Goal: Information Seeking & Learning: Find specific fact

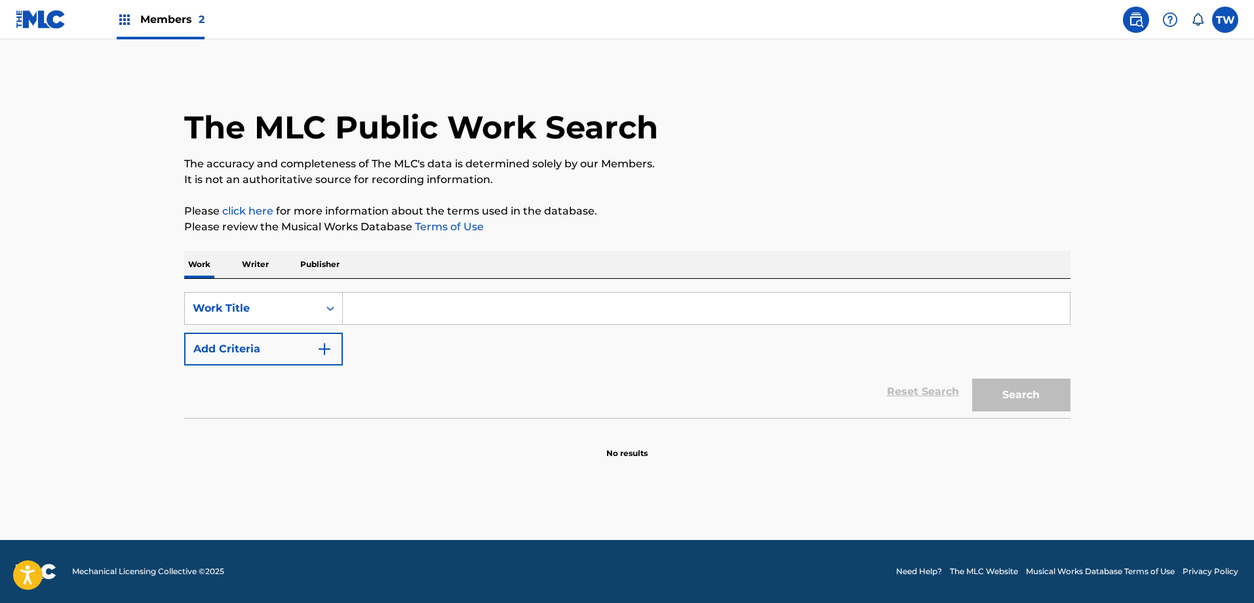
click at [308, 262] on p "Publisher" at bounding box center [319, 264] width 47 height 28
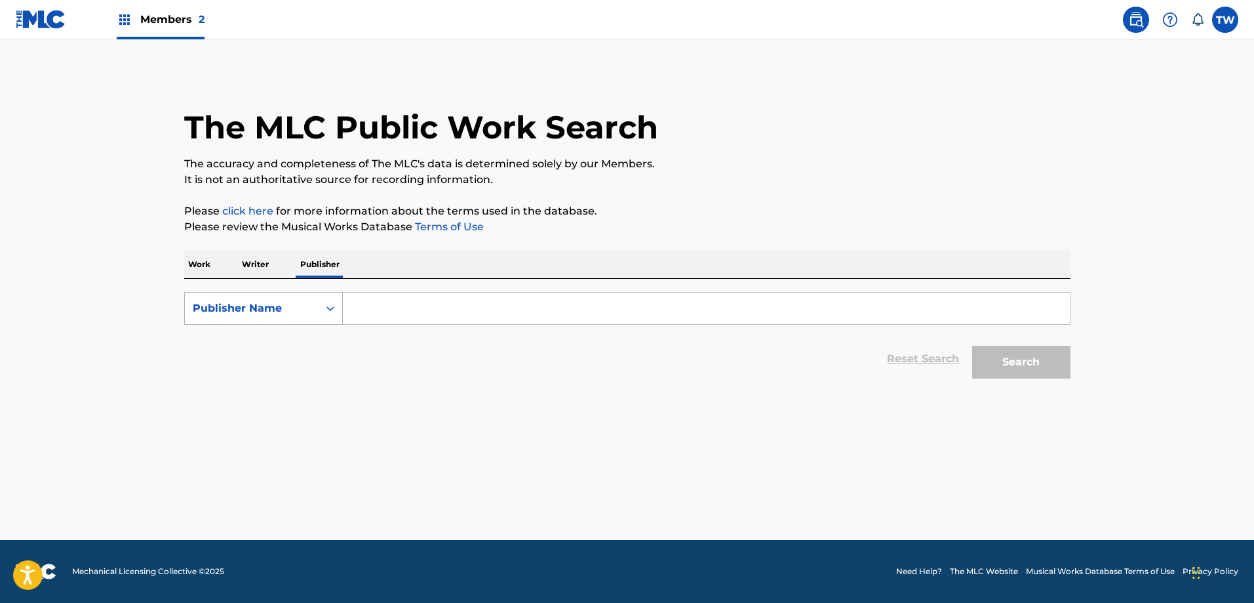
click at [310, 318] on div "Publisher Name" at bounding box center [252, 308] width 134 height 25
click at [300, 339] on div "Publisher IPI" at bounding box center [263, 341] width 157 height 33
click at [321, 308] on div "Search Form" at bounding box center [331, 308] width 24 height 24
click at [292, 359] on div "MLC Publisher Number" at bounding box center [263, 373] width 157 height 33
click at [398, 309] on input "Search Form" at bounding box center [706, 307] width 727 height 31
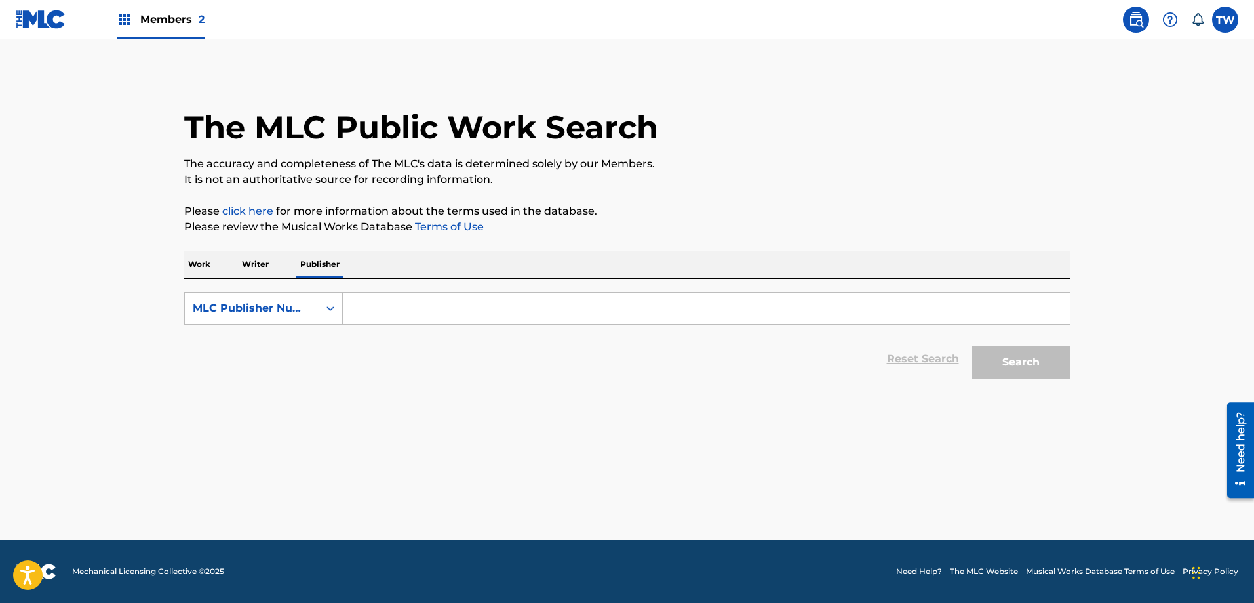
paste input "PA04WM"
type input "PA04WM"
click at [1018, 361] on button "Search" at bounding box center [1021, 362] width 98 height 33
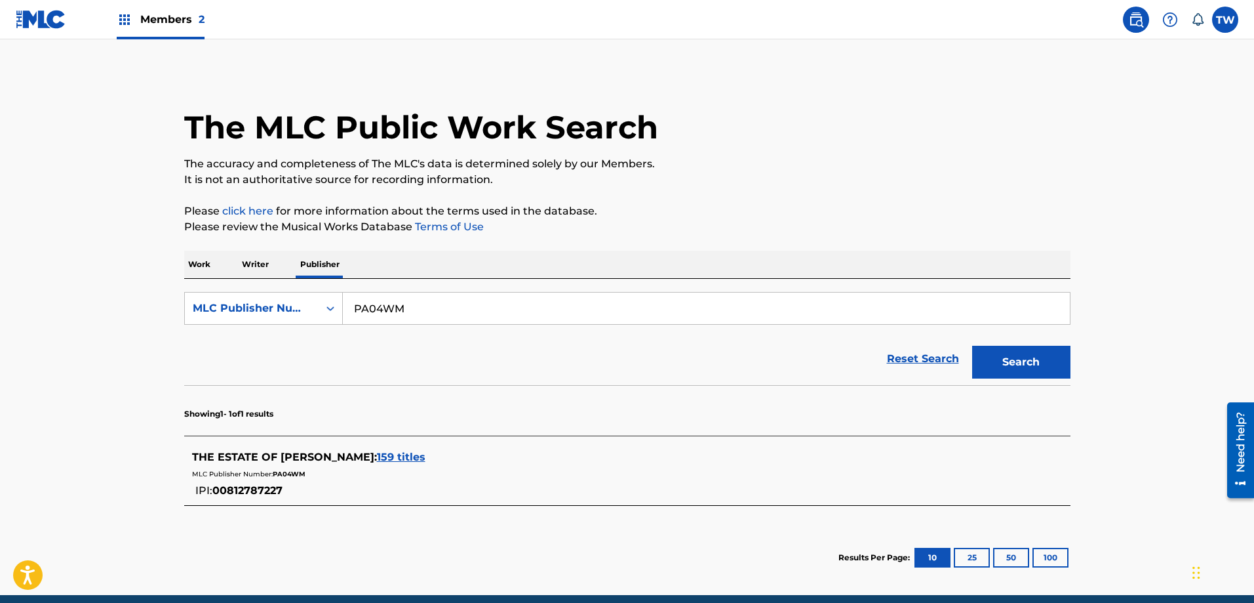
click at [425, 461] on span "159 titles" at bounding box center [401, 456] width 49 height 12
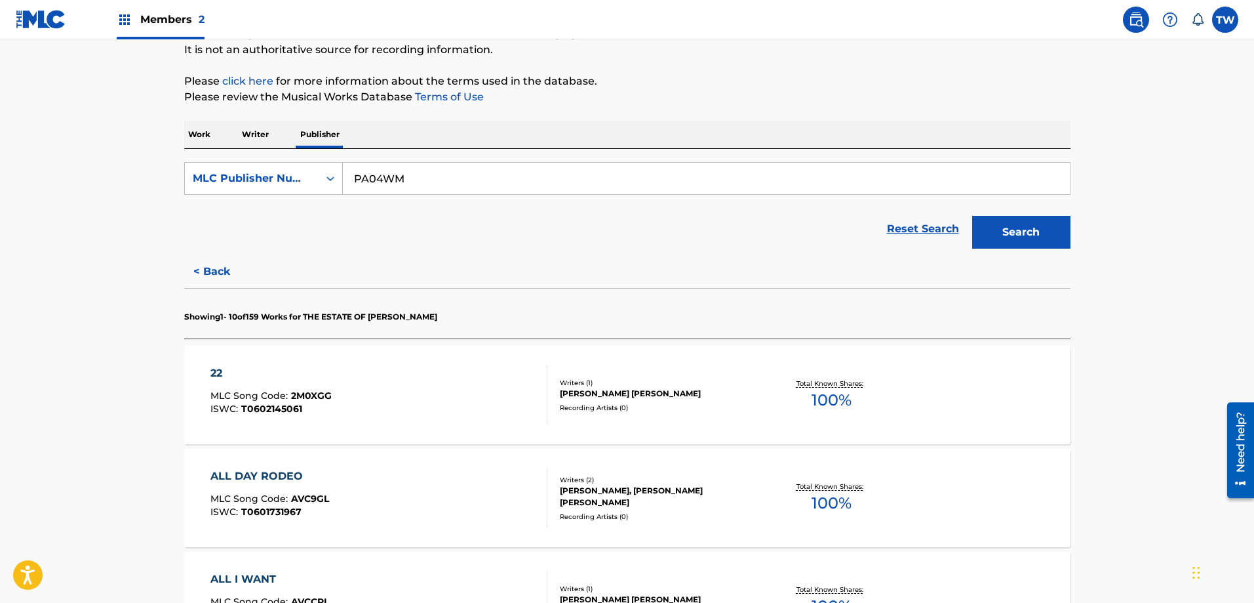
scroll to position [262, 0]
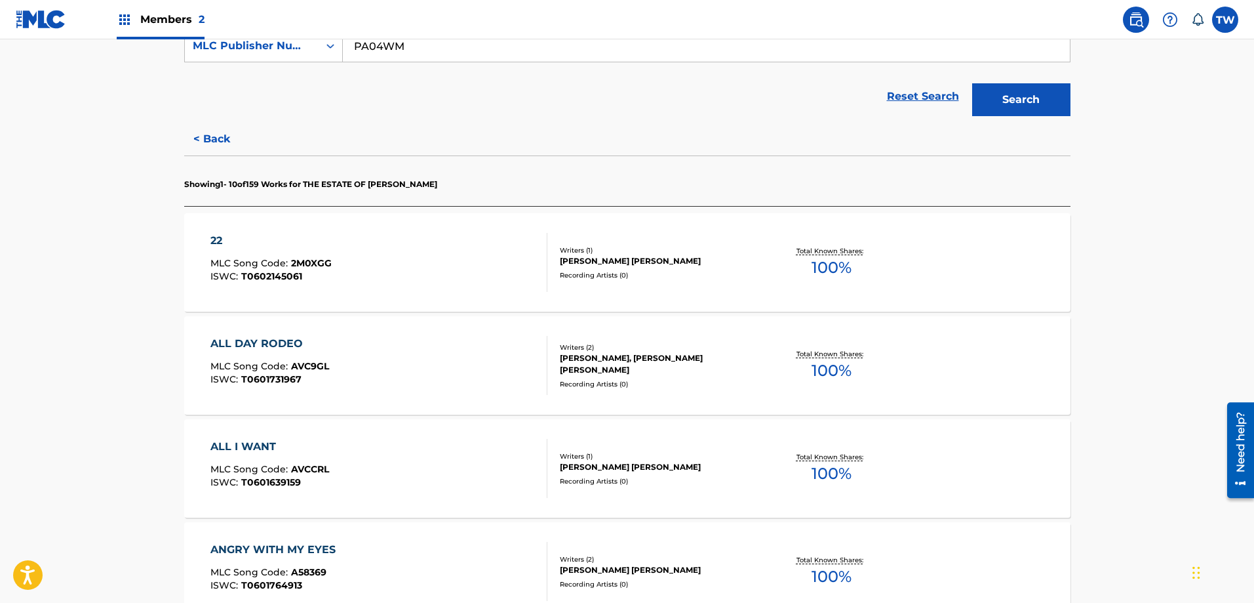
click at [728, 267] on div "Writers ( 1 ) [PERSON_NAME] [PERSON_NAME] Recording Artists ( 0 )" at bounding box center [652, 262] width 210 height 35
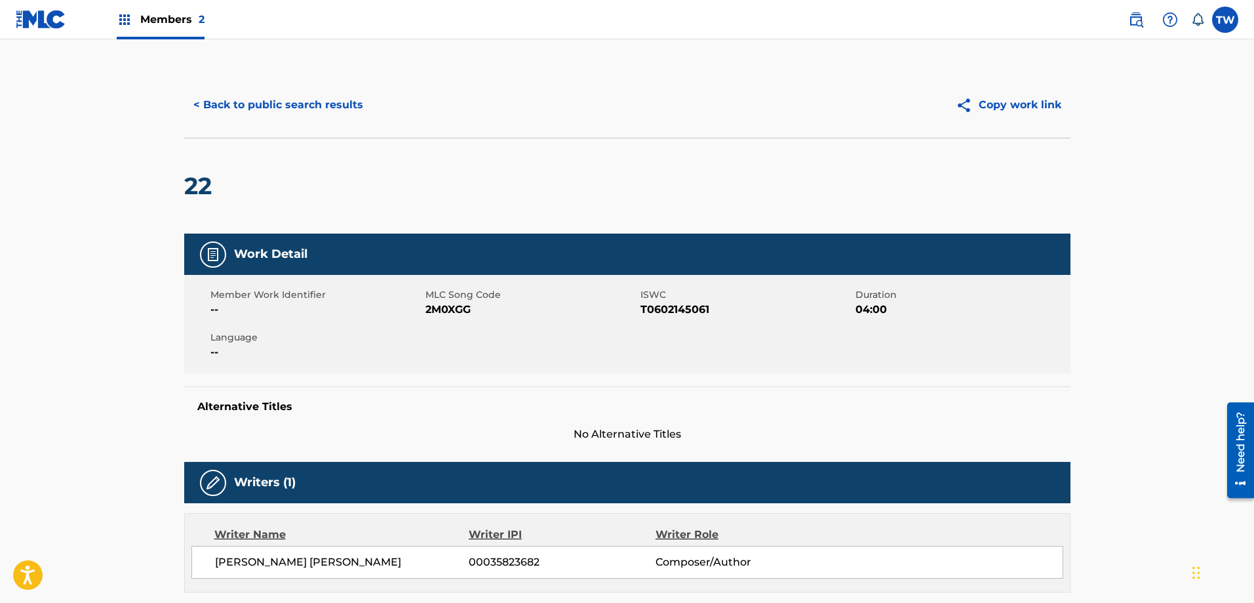
click at [218, 115] on button "< Back to public search results" at bounding box center [278, 105] width 188 height 33
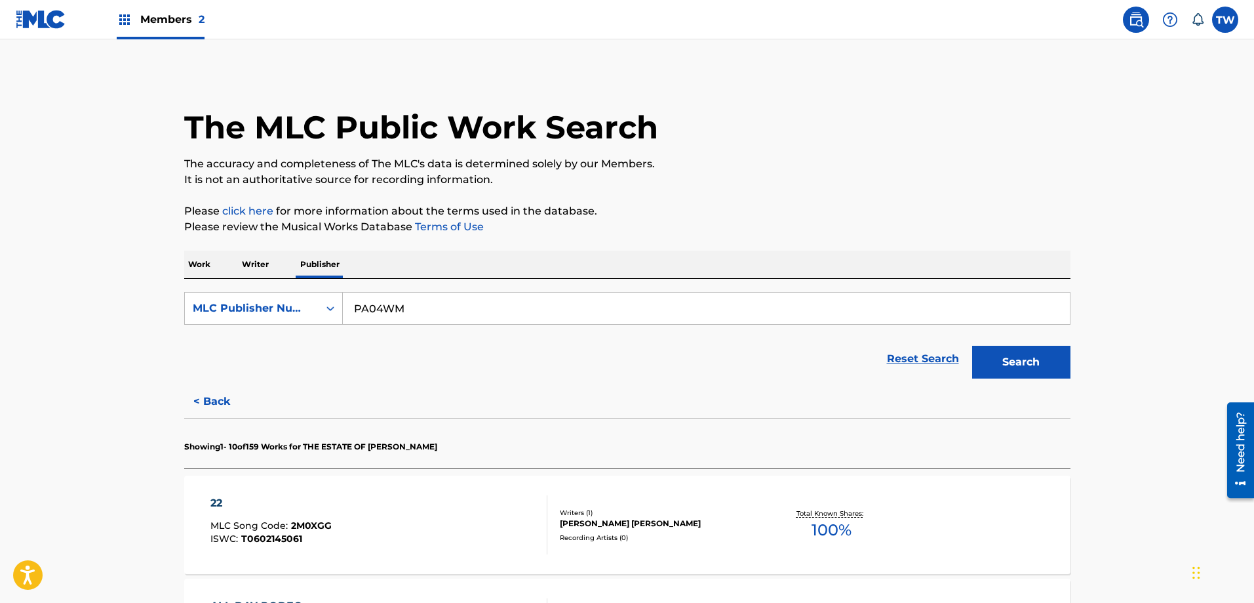
click at [450, 321] on input "PA04WM" at bounding box center [706, 307] width 727 height 31
paste input "44187"
type input "P44187"
click at [1016, 353] on button "Search" at bounding box center [1021, 362] width 98 height 33
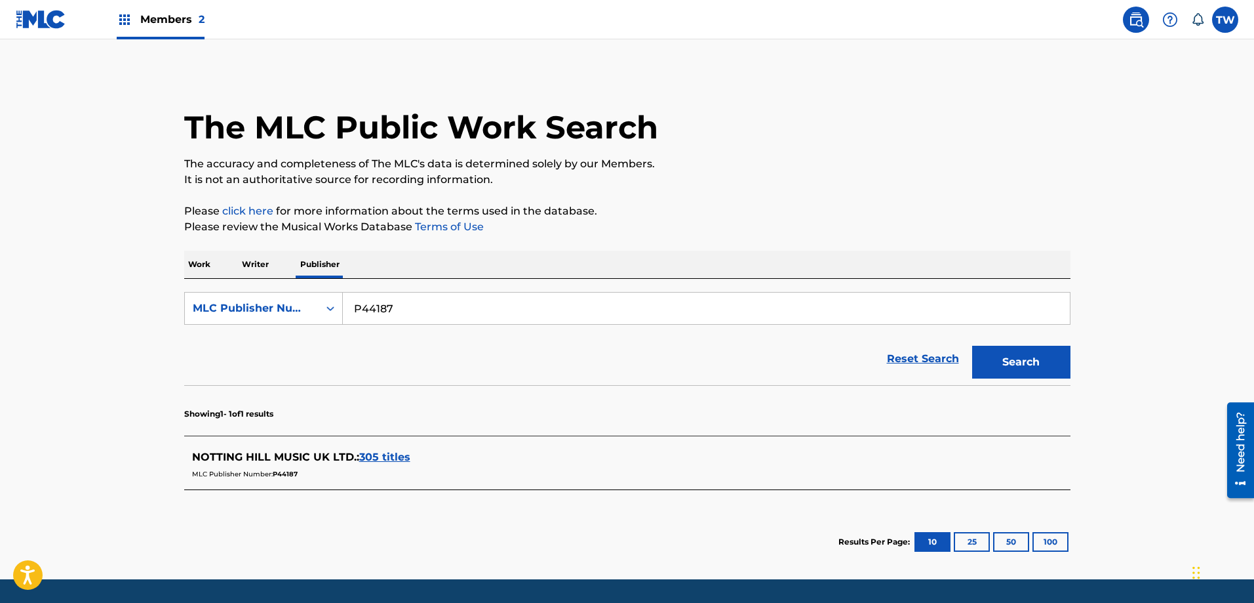
click at [429, 450] on div "NOTTING HILL MUSIC UK LTD. : 305 titles" at bounding box center [610, 457] width 837 height 16
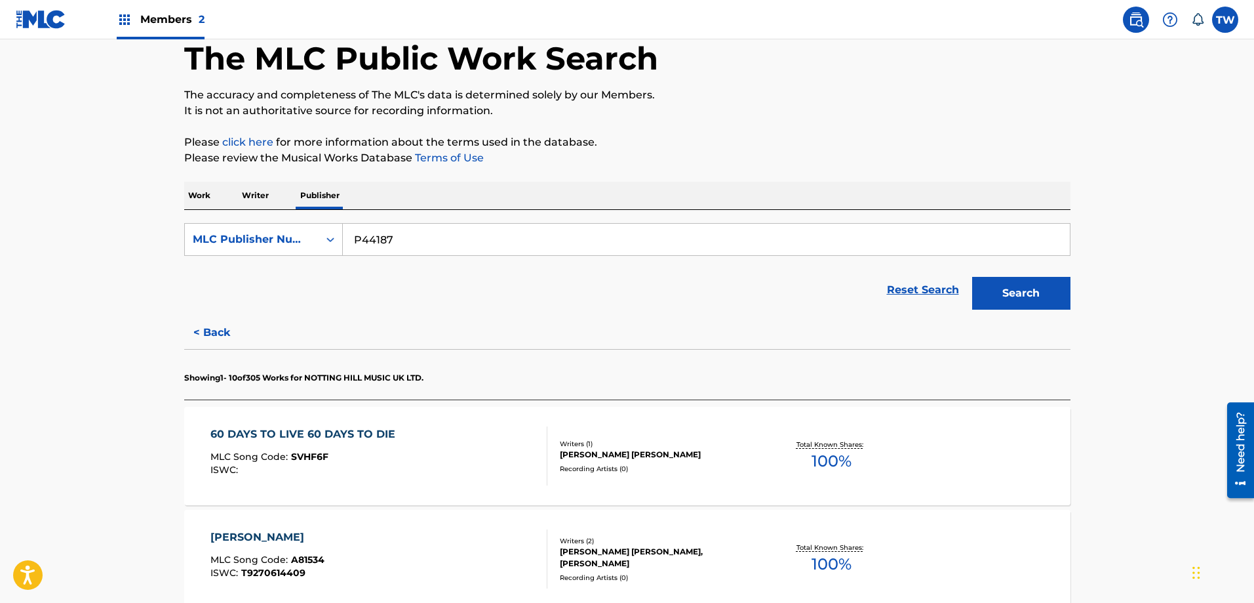
scroll to position [131, 0]
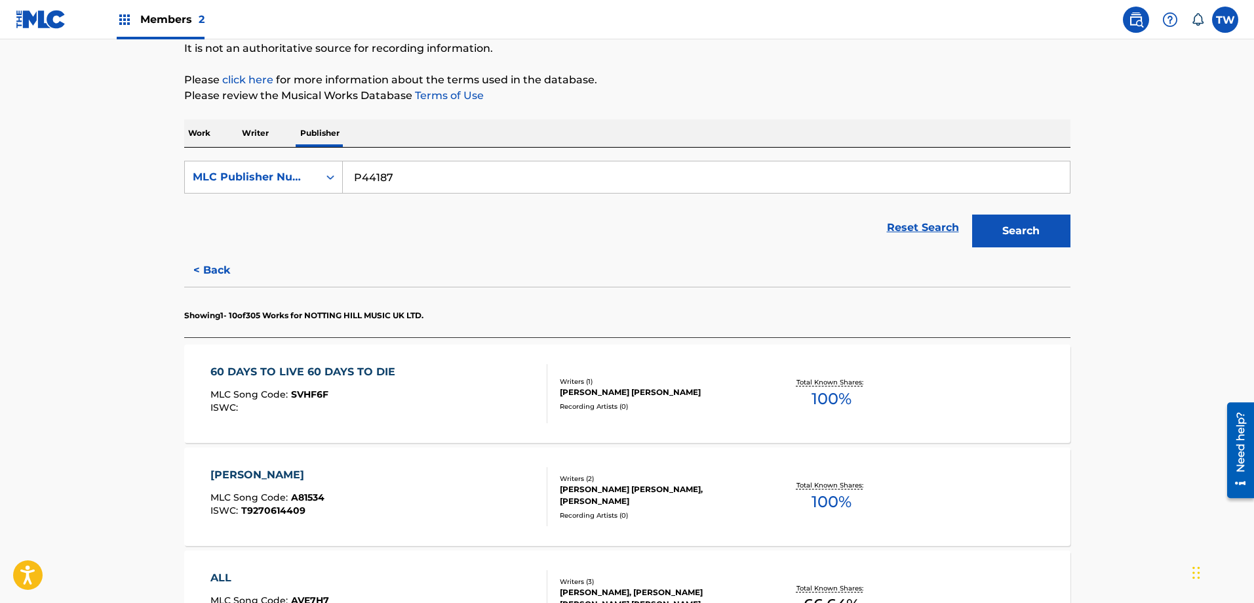
click at [436, 382] on div "60 DAYS TO LIVE 60 DAYS TO DIE MLC Song Code : SVHF6F ISWC :" at bounding box center [378, 393] width 337 height 59
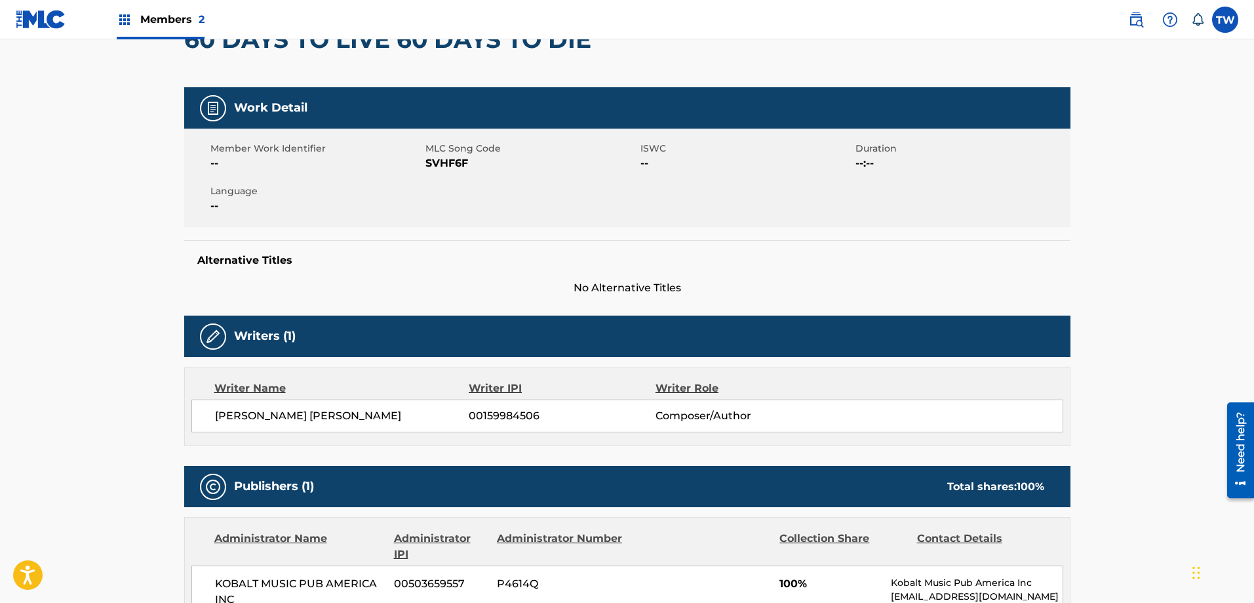
scroll to position [26, 0]
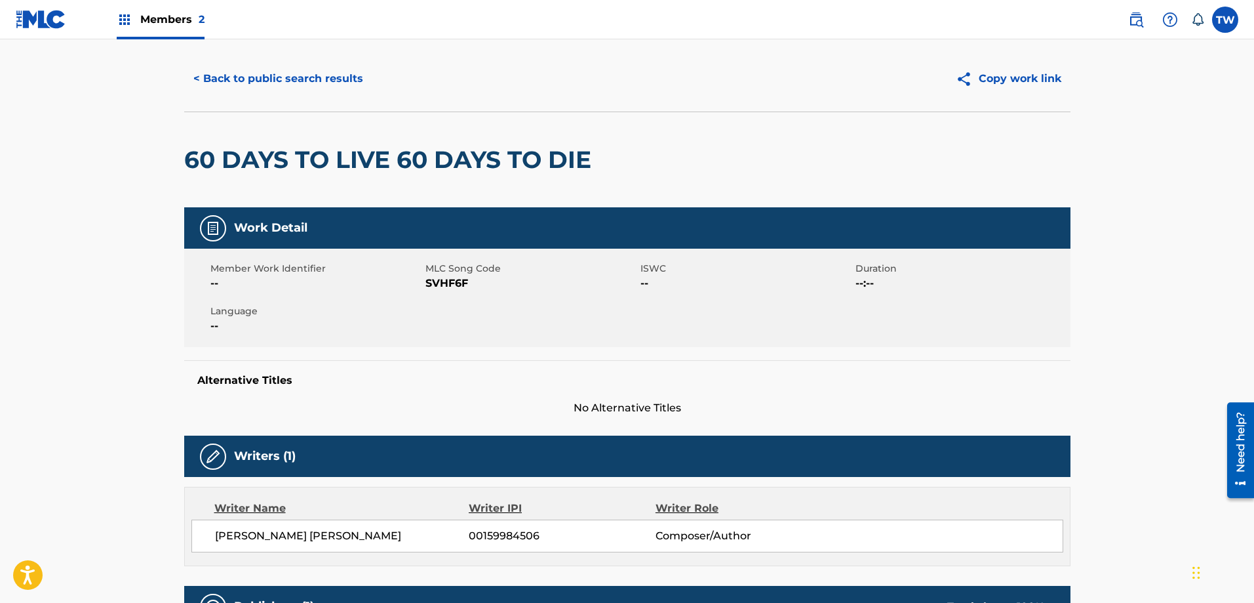
click at [242, 83] on button "< Back to public search results" at bounding box center [278, 78] width 188 height 33
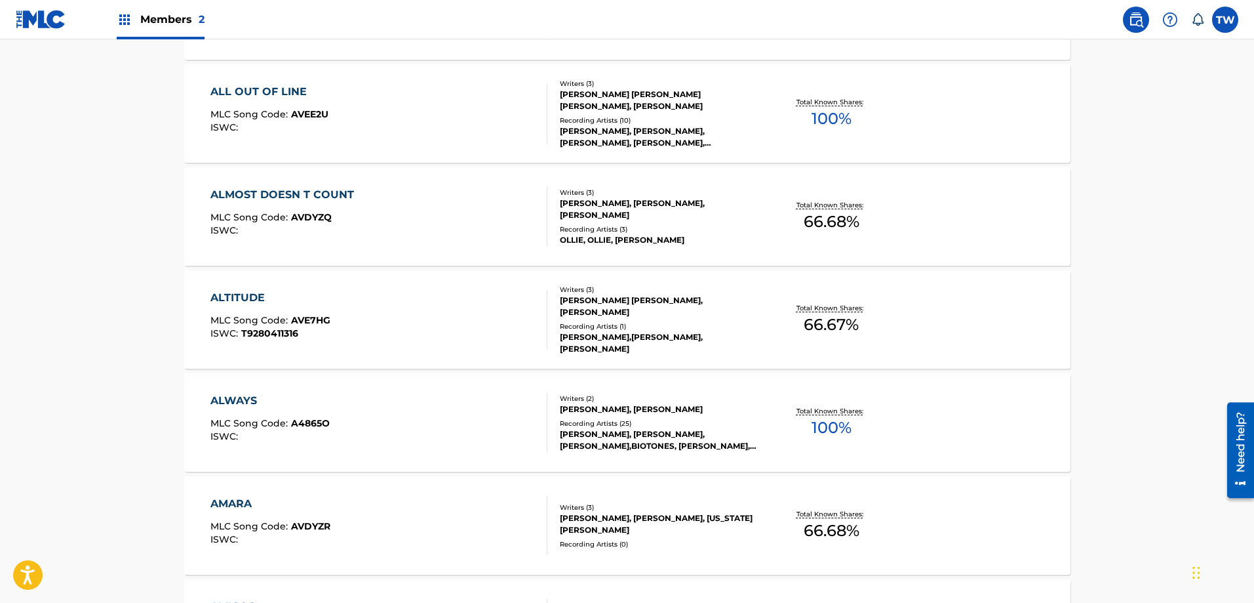
scroll to position [1056, 0]
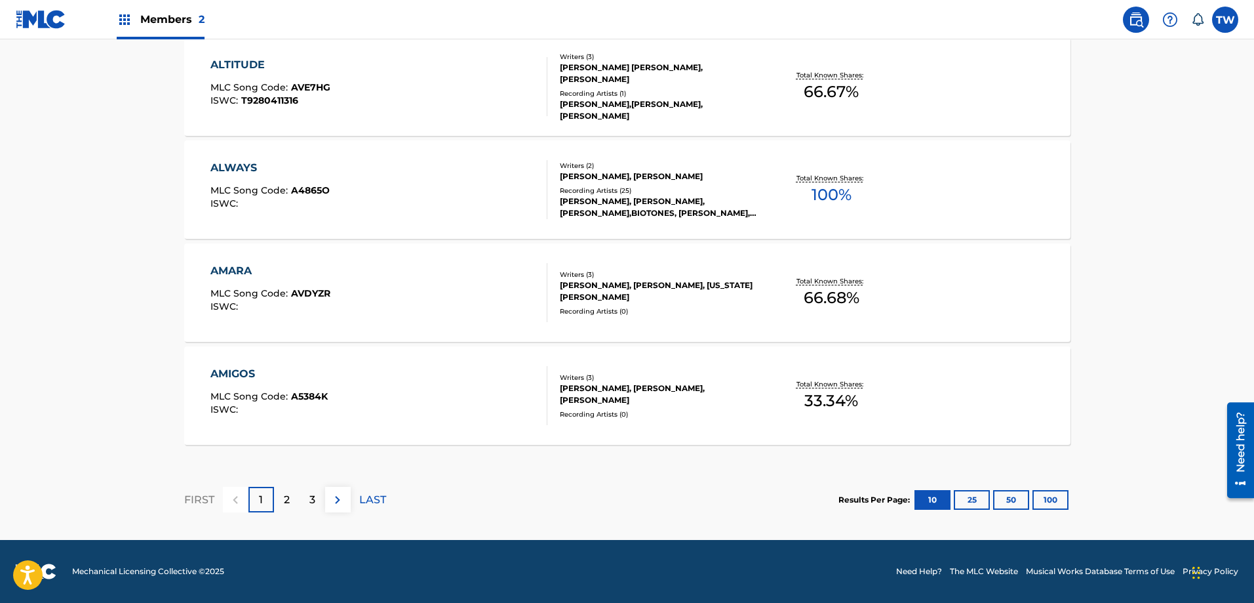
click at [275, 278] on div "AMARA" at bounding box center [270, 271] width 120 height 16
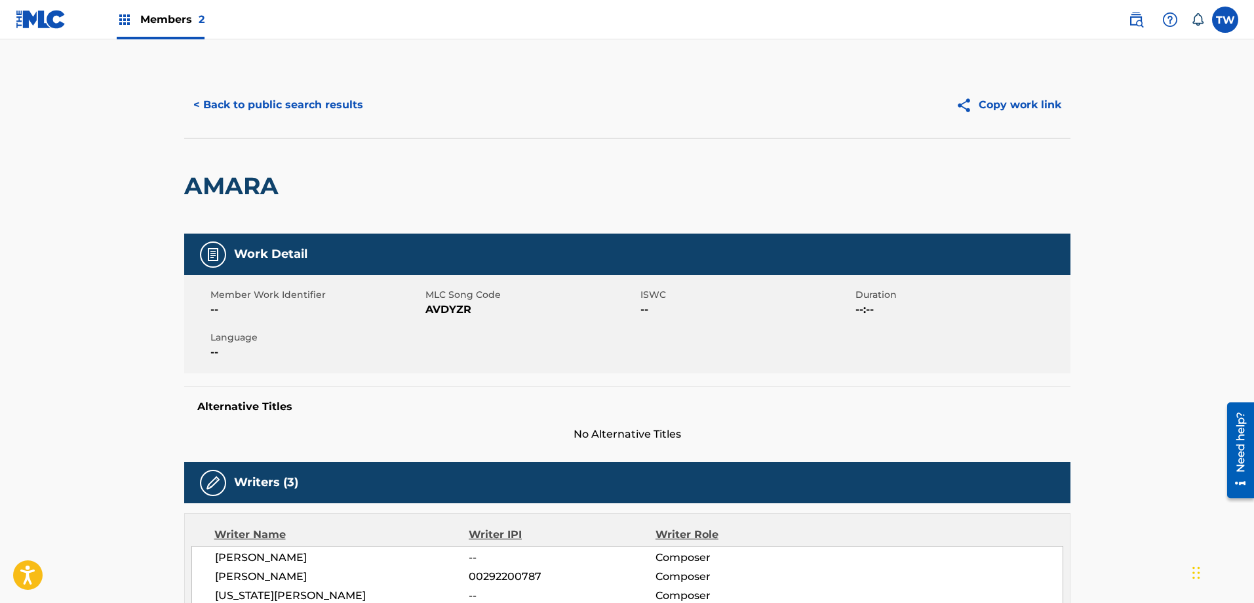
click at [264, 104] on button "< Back to public search results" at bounding box center [278, 105] width 188 height 33
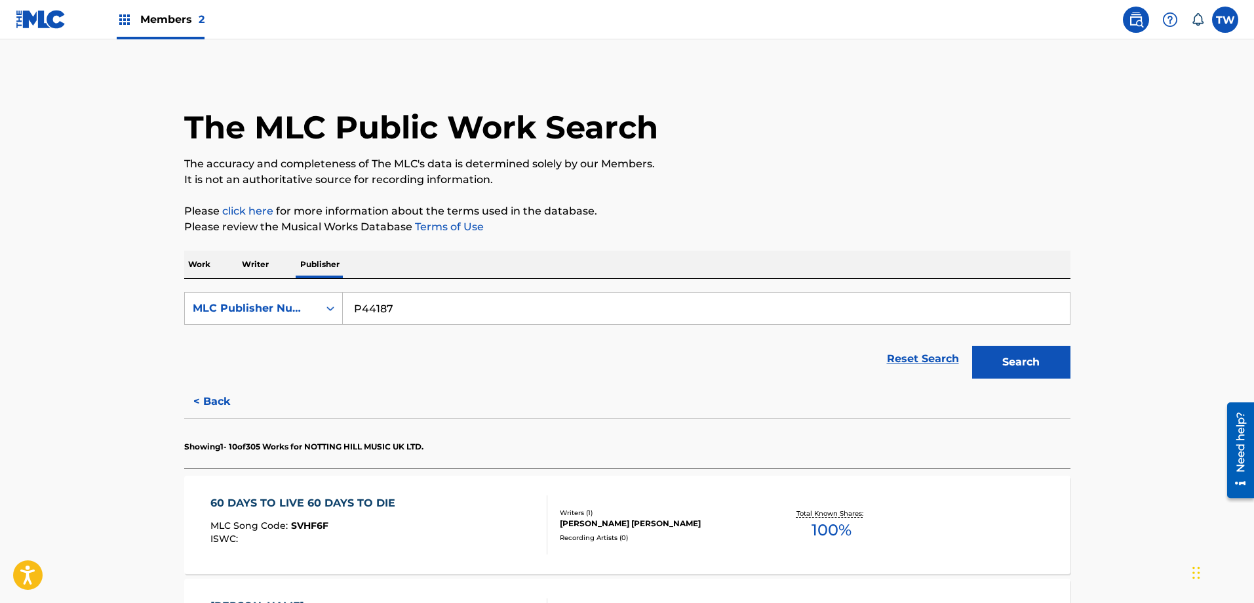
click at [203, 258] on p "Work" at bounding box center [199, 264] width 30 height 28
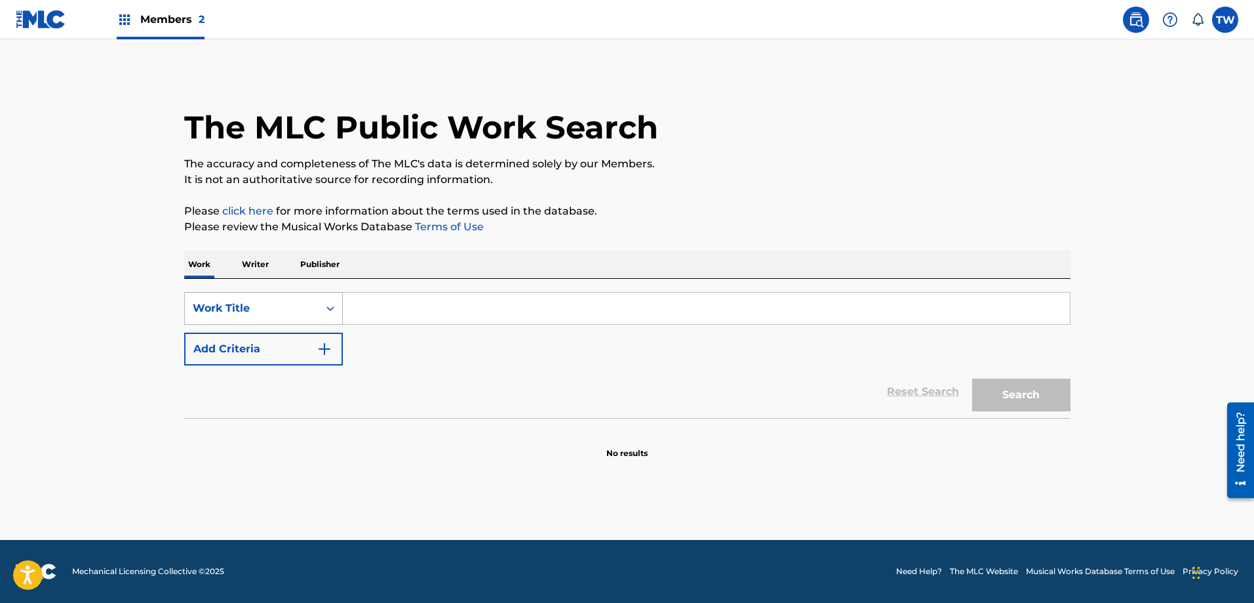
click at [279, 312] on div "Work Title" at bounding box center [252, 308] width 118 height 16
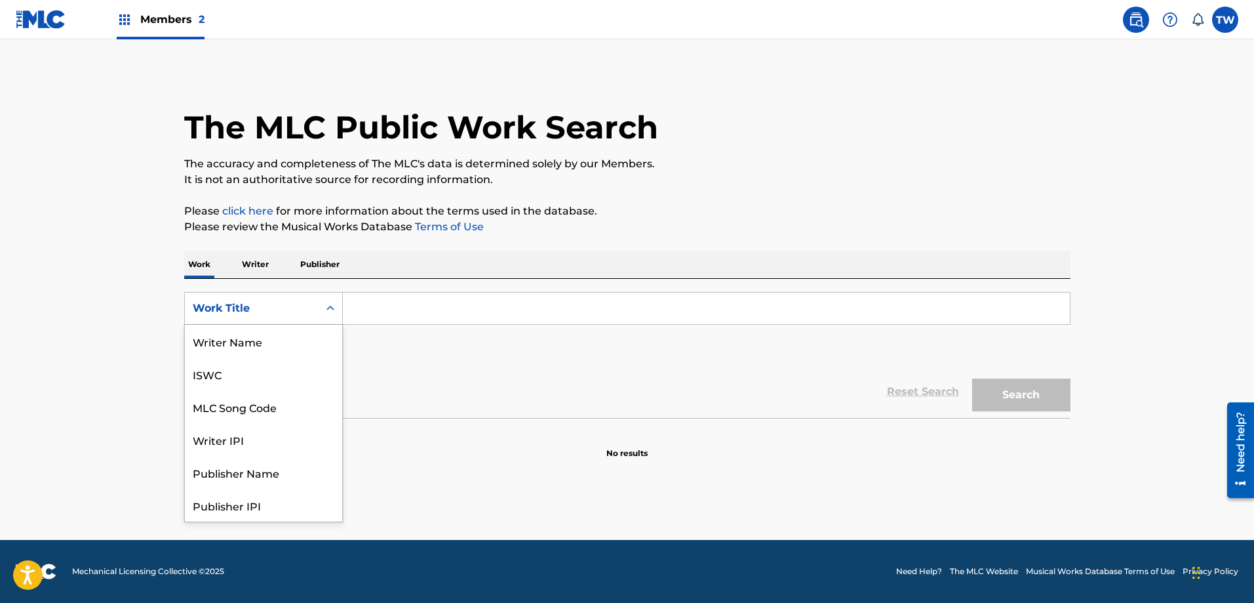
scroll to position [66, 0]
click at [279, 348] on div "MLC Song Code" at bounding box center [263, 341] width 157 height 33
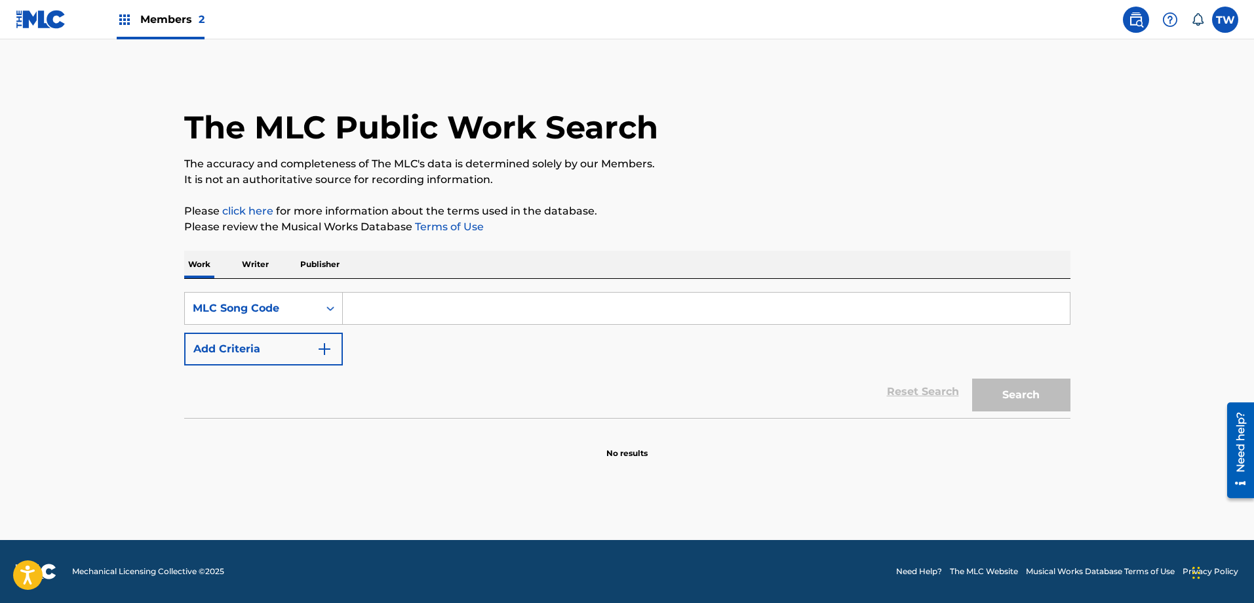
click at [418, 307] on input "Search Form" at bounding box center [706, 307] width 727 height 31
paste input "M16227"
type input "M16227"
click at [1085, 408] on div "The MLC Public Work Search The accuracy and completeness of The MLC's data is d…" at bounding box center [628, 265] width 918 height 387
click at [1014, 381] on button "Search" at bounding box center [1021, 394] width 98 height 33
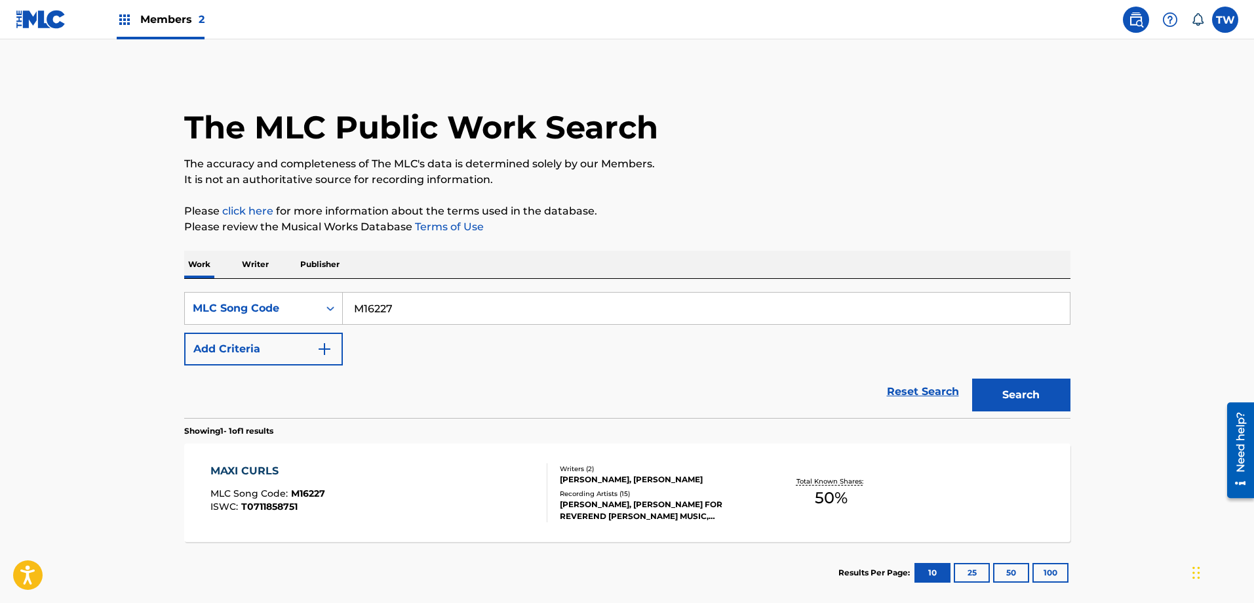
click at [470, 479] on div "MAXI CURLS MLC Song Code : M16227 ISWC : T0711858751" at bounding box center [378, 492] width 337 height 59
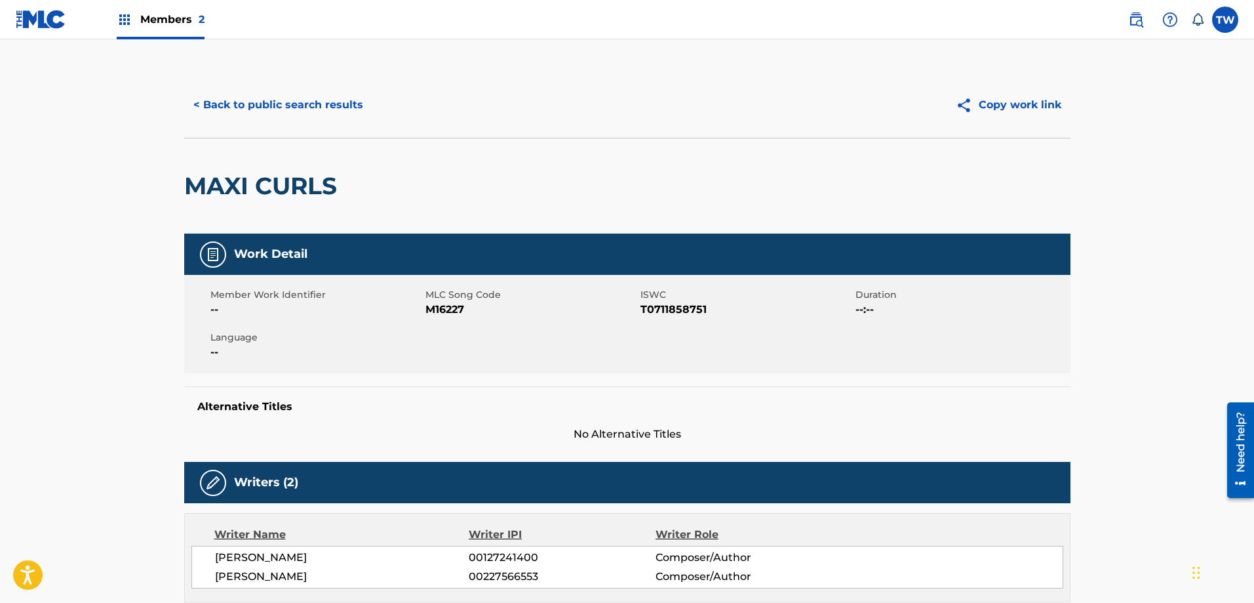
click at [228, 104] on button "< Back to public search results" at bounding box center [278, 105] width 188 height 33
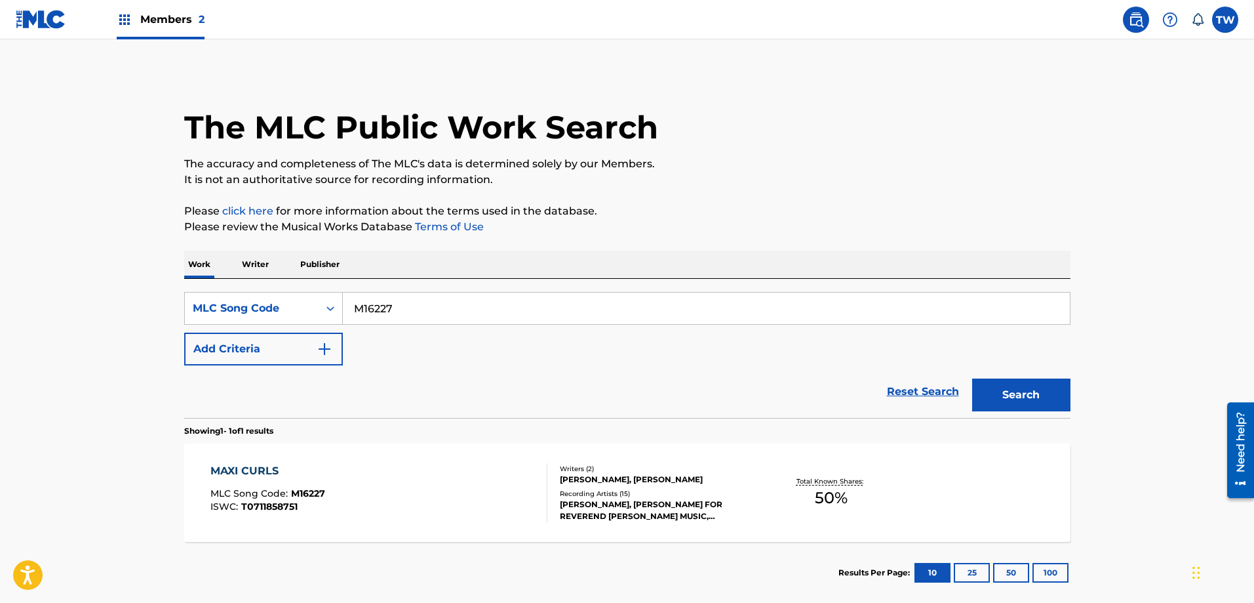
click at [320, 250] on div "The MLC Public Work Search The accuracy and completeness of The MLC's data is d…" at bounding box center [628, 337] width 918 height 531
click at [329, 266] on p "Publisher" at bounding box center [319, 264] width 47 height 28
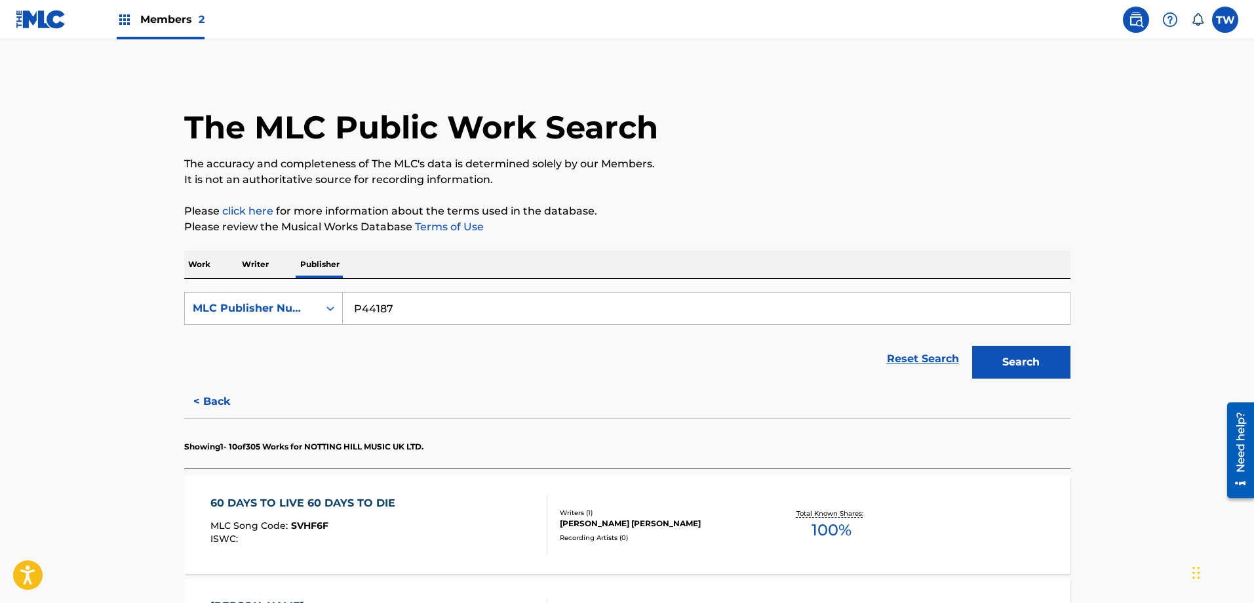
click at [411, 308] on input "P44187" at bounding box center [706, 307] width 727 height 31
click at [410, 308] on input "P44187" at bounding box center [706, 307] width 727 height 31
paste input "6493E"
type input "P6493E"
click at [1036, 378] on button "Search" at bounding box center [1021, 362] width 98 height 33
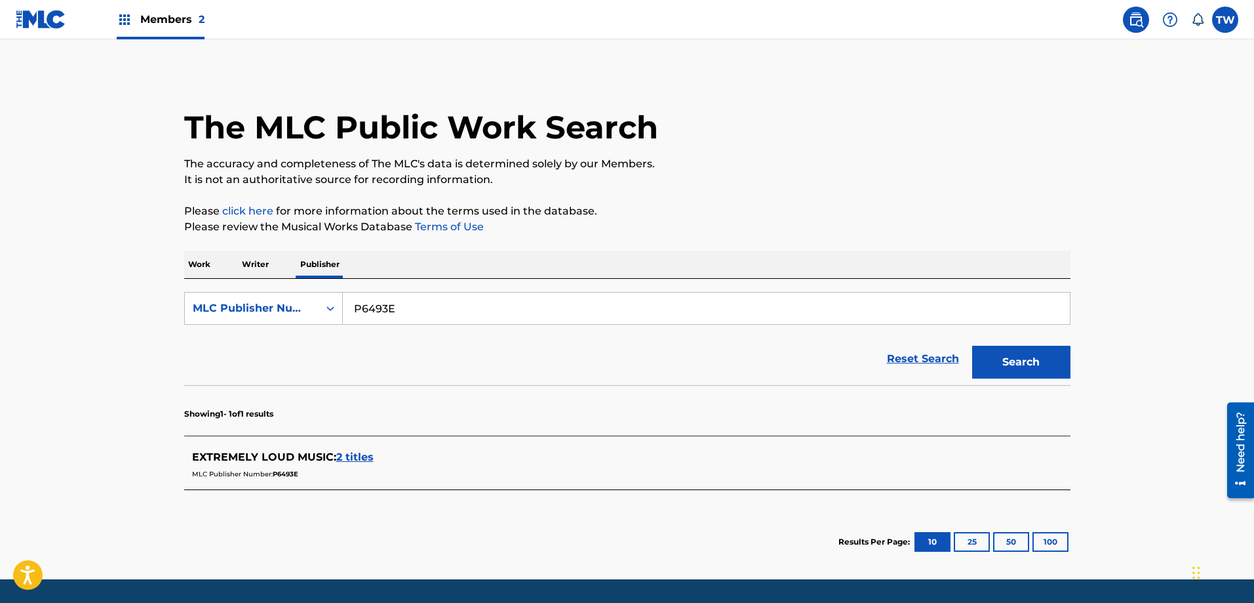
click at [359, 456] on span "2 titles" at bounding box center [354, 456] width 37 height 12
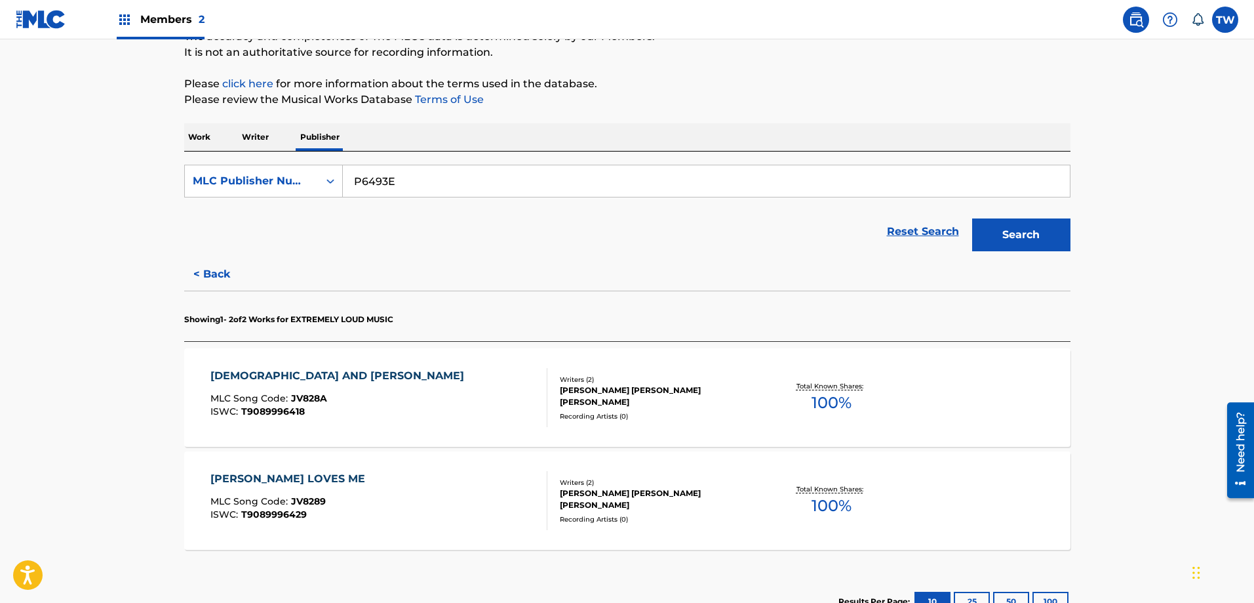
scroll to position [226, 0]
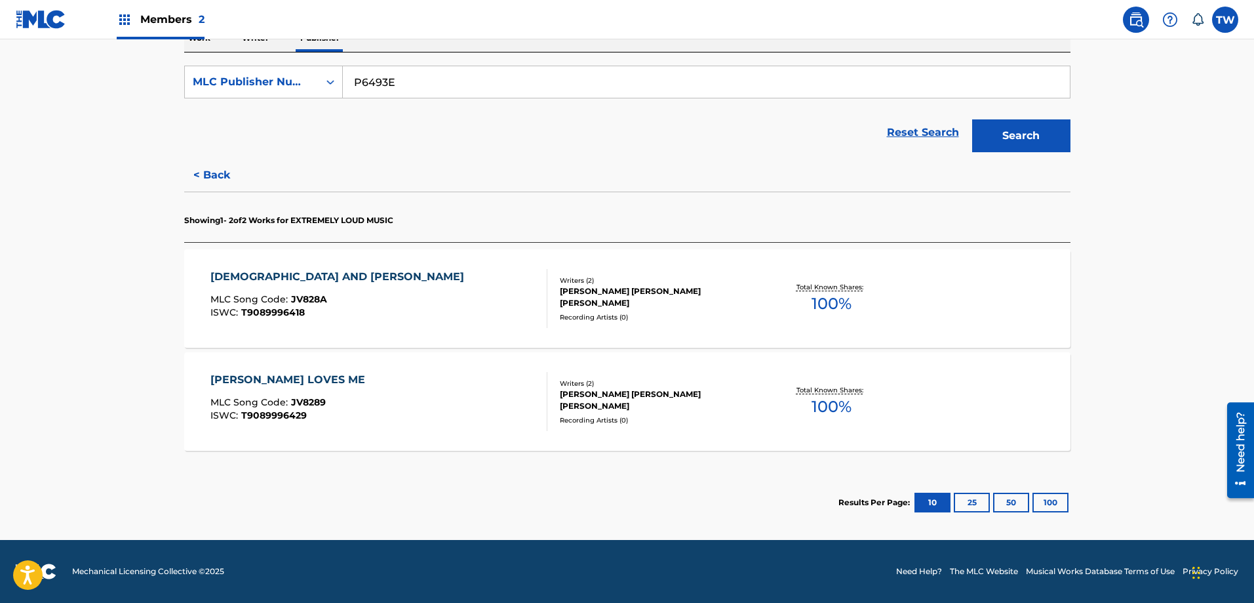
click at [495, 303] on div "[PERSON_NAME] AND [PERSON_NAME] MLC Song Code : JV828A ISWC : T9089996418" at bounding box center [378, 298] width 337 height 59
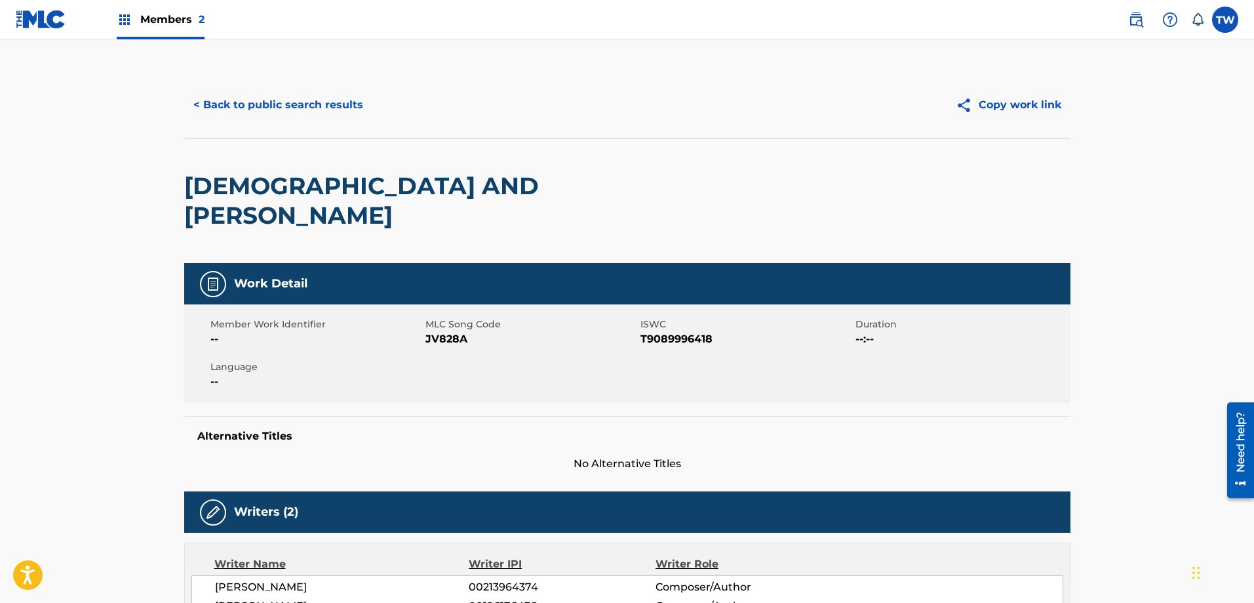
click at [217, 92] on button "< Back to public search results" at bounding box center [278, 105] width 188 height 33
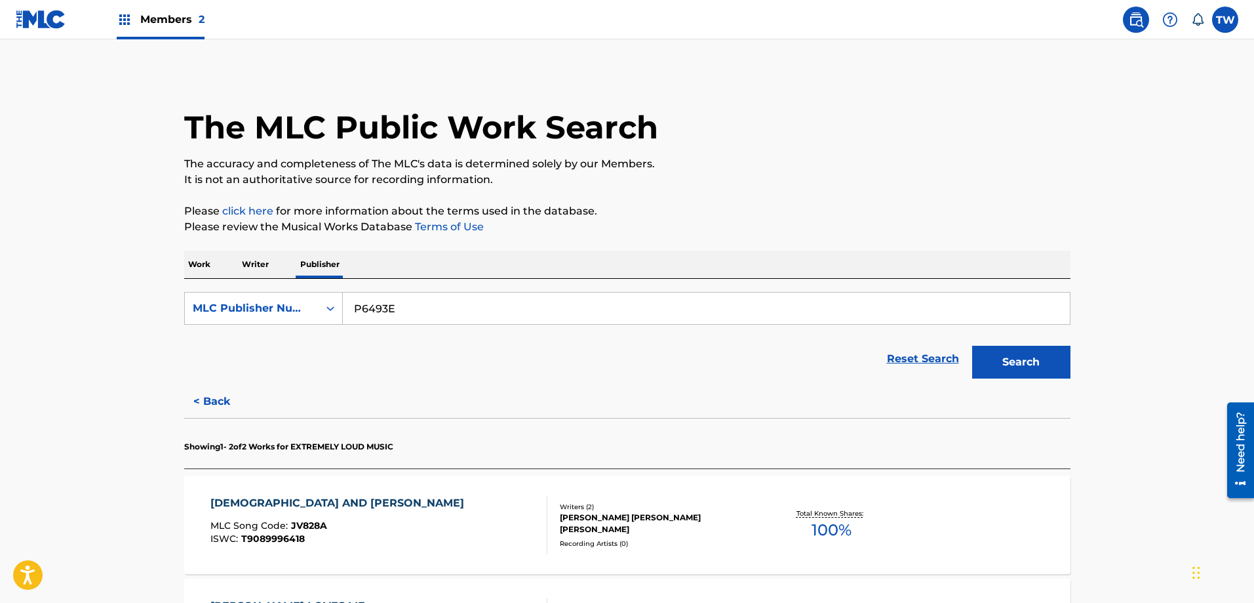
click at [397, 308] on input "P6493E" at bounding box center [706, 307] width 727 height 31
paste input "82433"
type input "P82433"
click at [1032, 358] on button "Search" at bounding box center [1021, 362] width 98 height 33
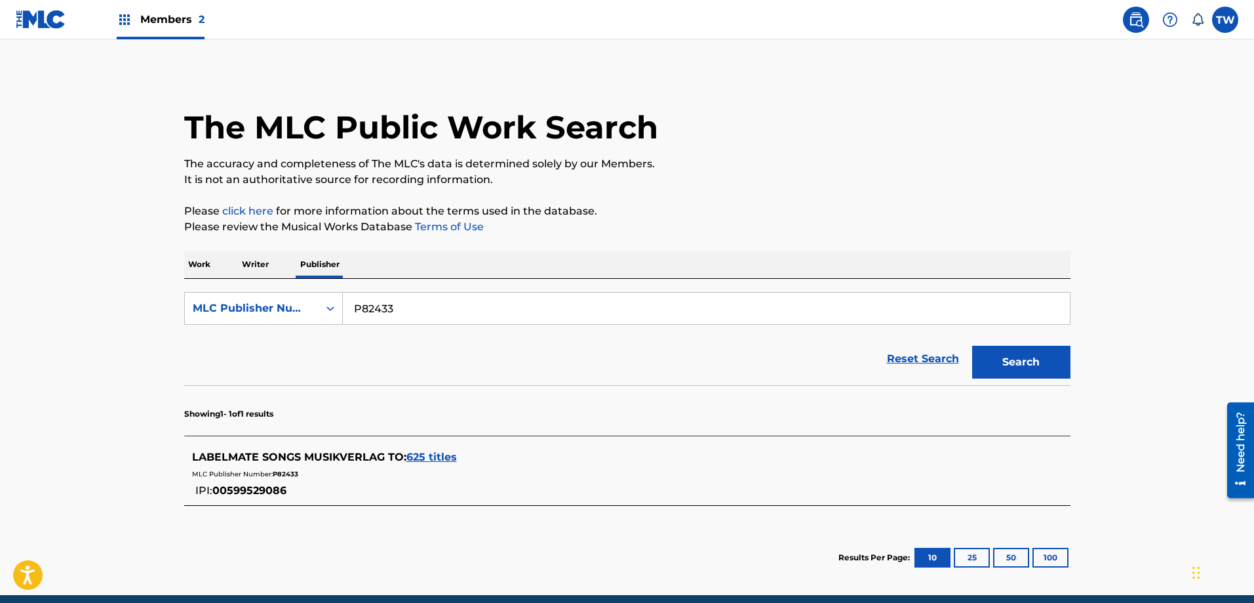
click at [437, 472] on div "MLC Publisher Number: P82433" at bounding box center [610, 473] width 837 height 16
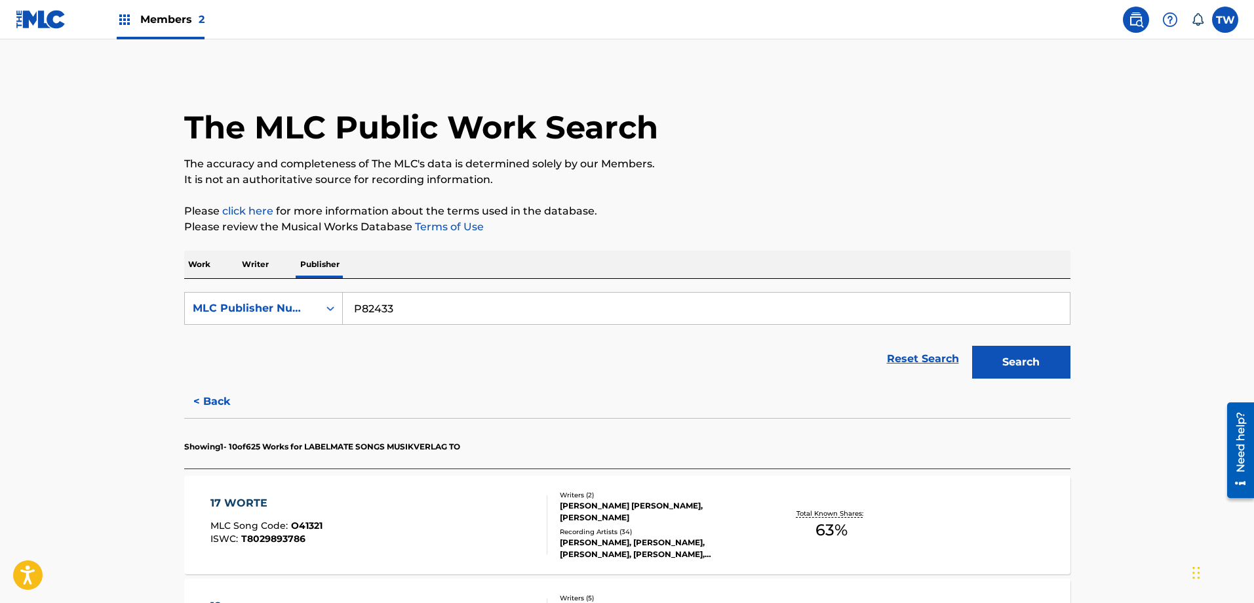
click at [353, 497] on div "17 WORTE MLC Song Code : O41321 ISWC : T8029893786" at bounding box center [378, 524] width 337 height 59
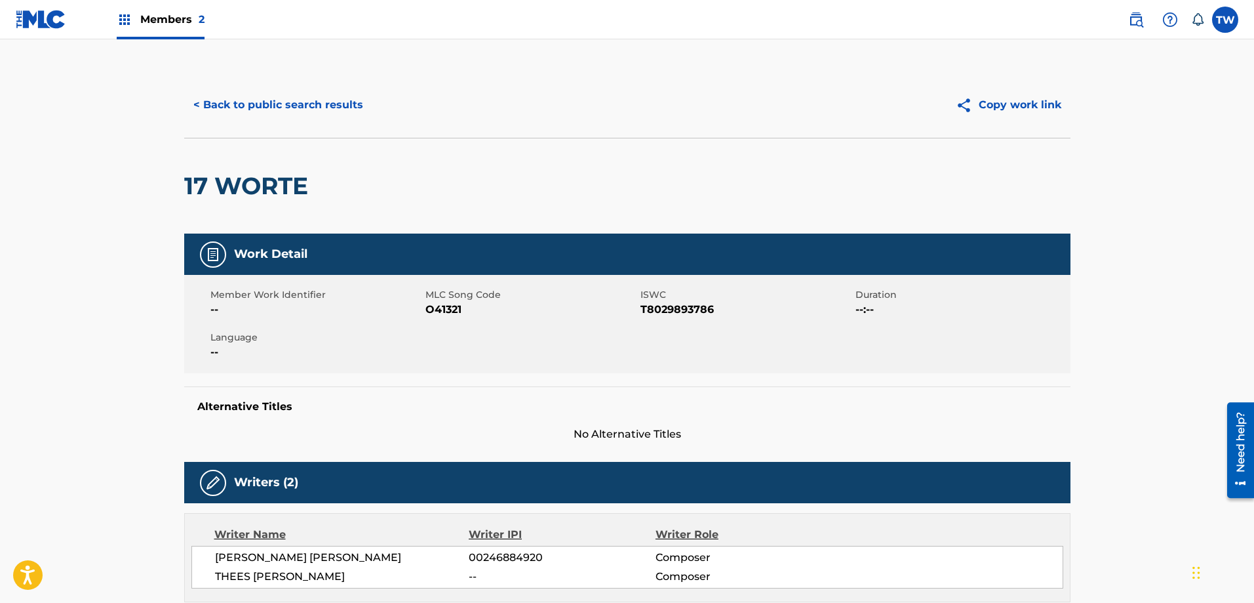
click at [239, 111] on button "< Back to public search results" at bounding box center [278, 105] width 188 height 33
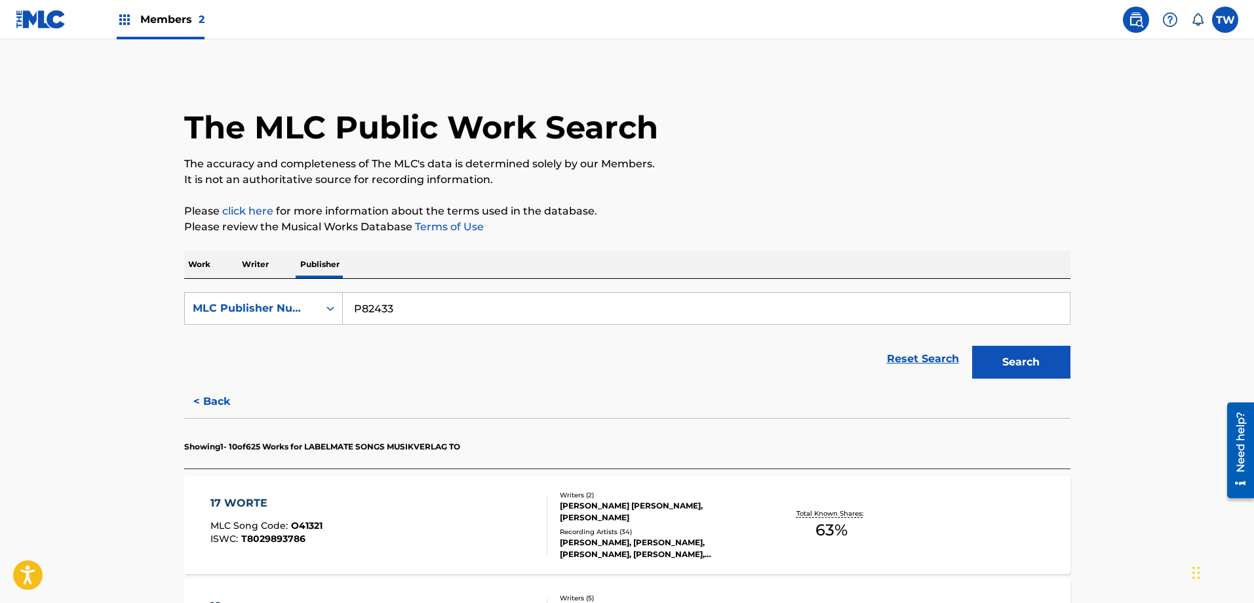
click at [200, 260] on p "Work" at bounding box center [199, 264] width 30 height 28
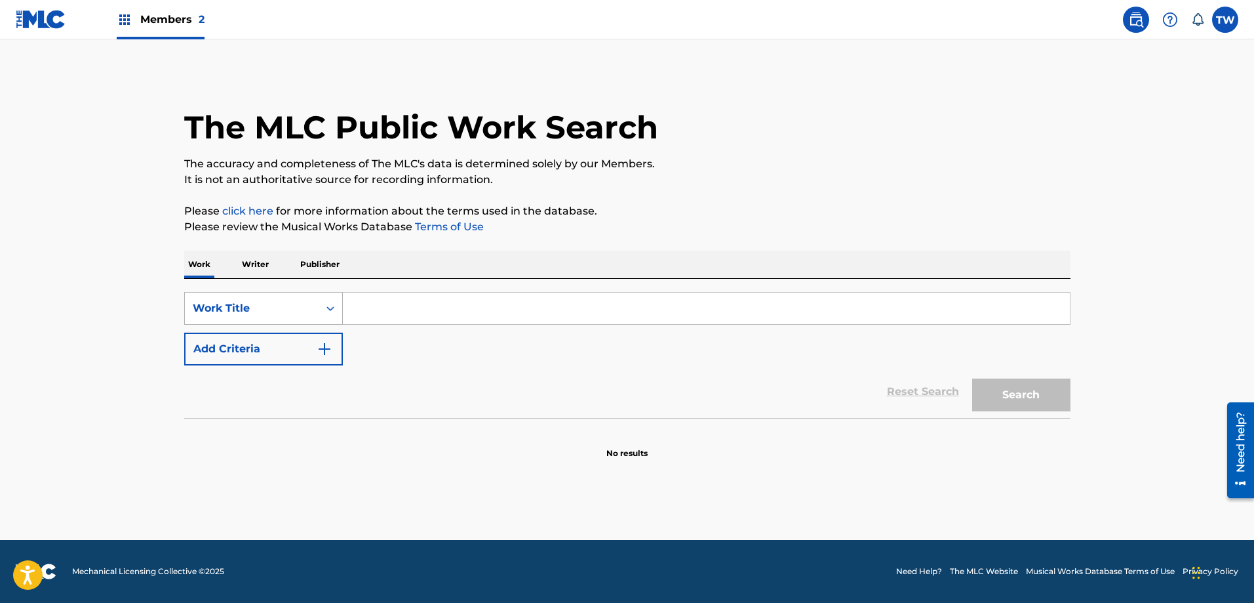
click at [248, 298] on div "Work Title" at bounding box center [252, 308] width 134 height 25
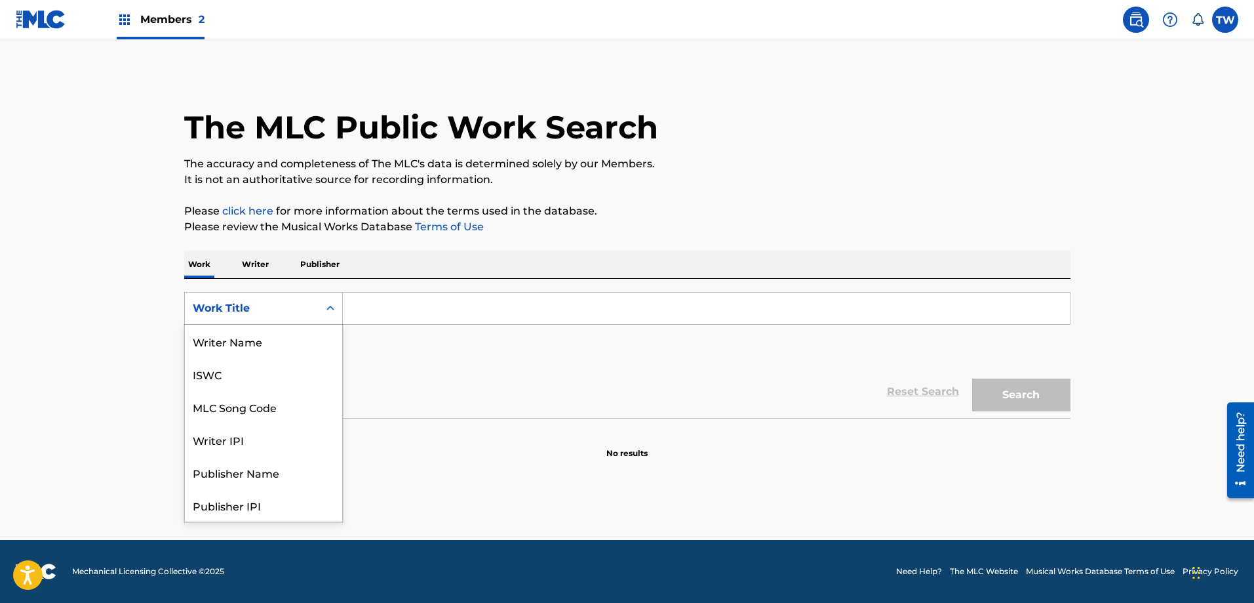
scroll to position [66, 0]
drag, startPoint x: 241, startPoint y: 342, endPoint x: 250, endPoint y: 341, distance: 9.9
click at [241, 342] on div "MLC Song Code" at bounding box center [263, 341] width 157 height 33
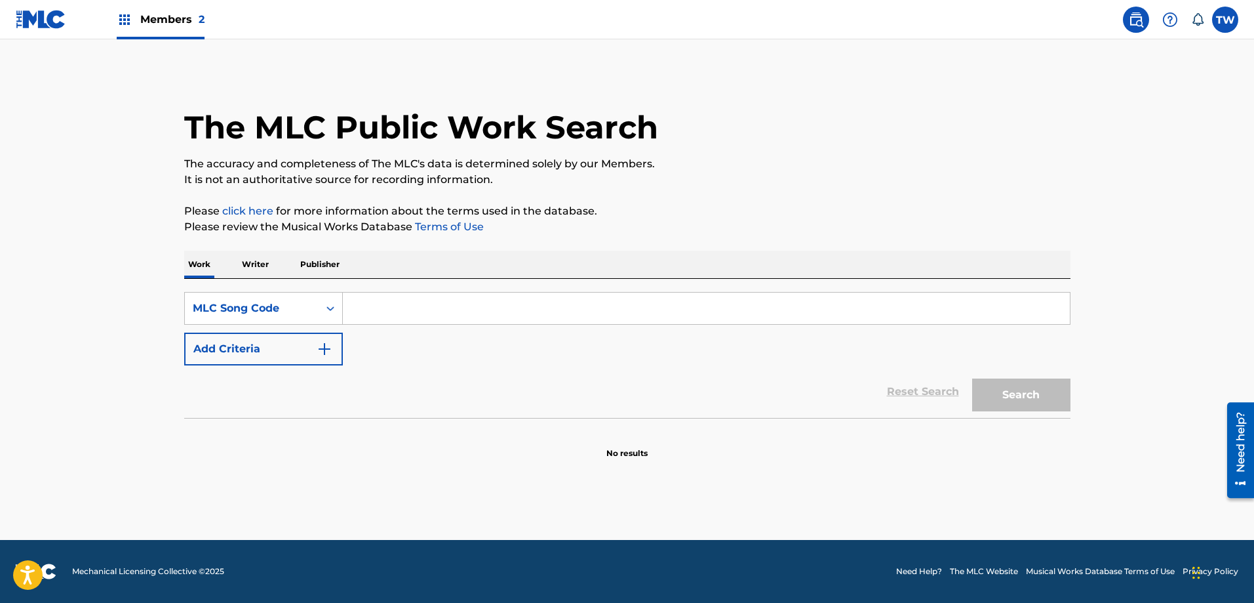
drag, startPoint x: 375, startPoint y: 313, endPoint x: 439, endPoint y: 304, distance: 64.9
click at [379, 314] on input "Search Form" at bounding box center [706, 307] width 727 height 31
paste input "LE5W7L"
type input "LE5W7L"
click at [1028, 399] on button "Search" at bounding box center [1021, 394] width 98 height 33
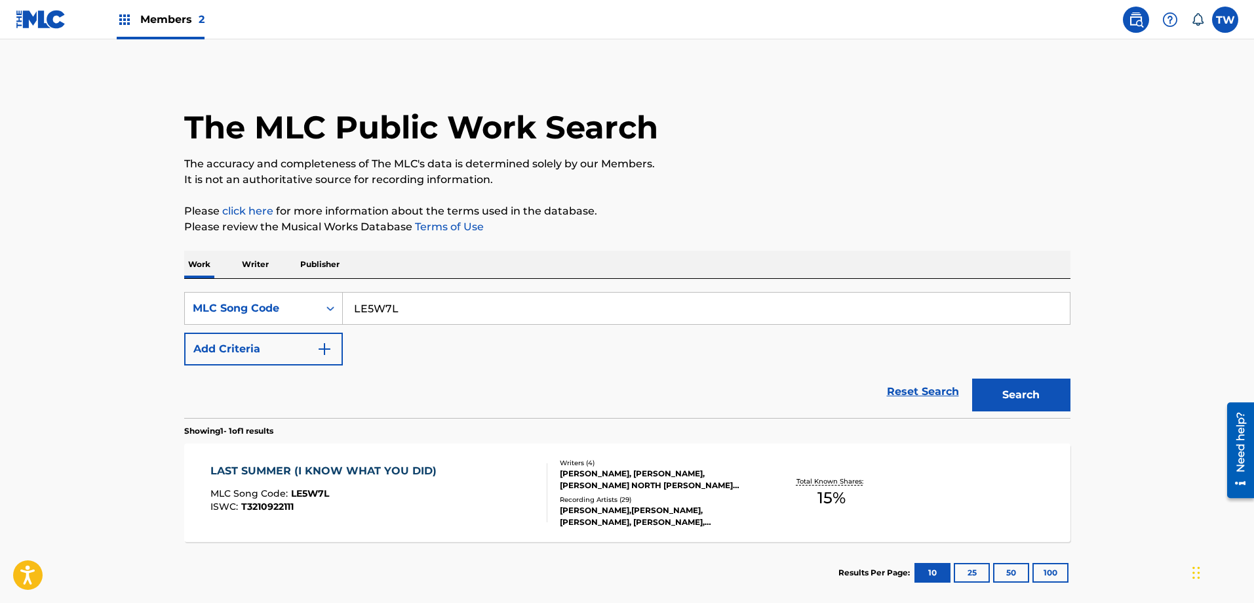
click at [378, 466] on div "LAST SUMMER (I KNOW WHAT YOU DID)" at bounding box center [326, 471] width 233 height 16
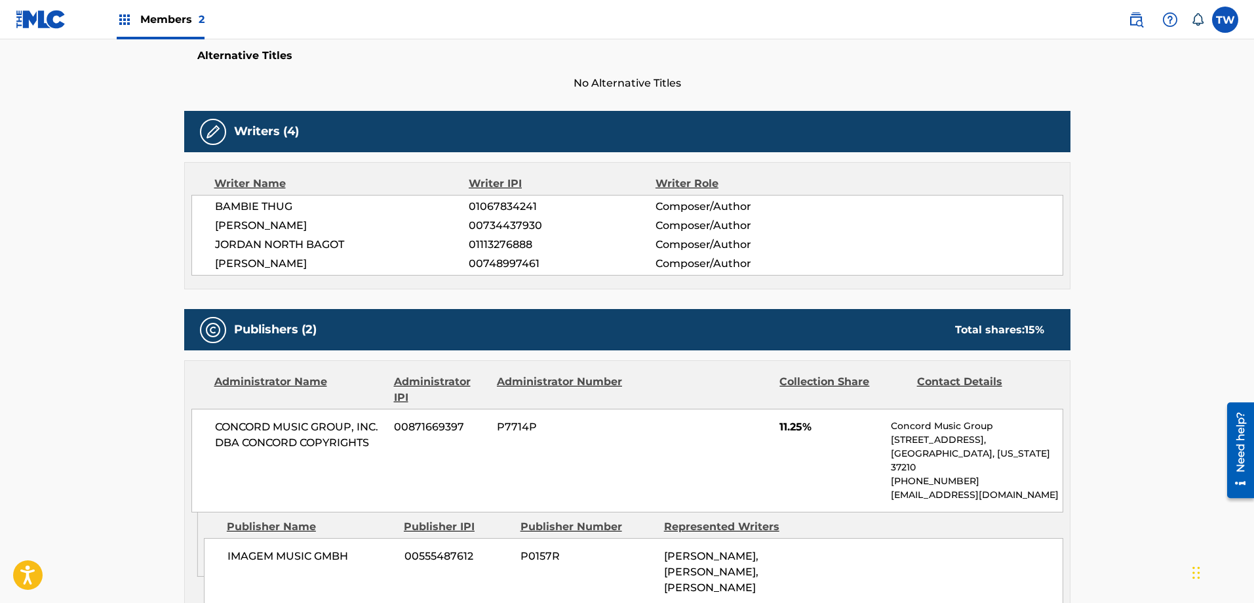
scroll to position [590, 0]
